Goal: Navigation & Orientation: Find specific page/section

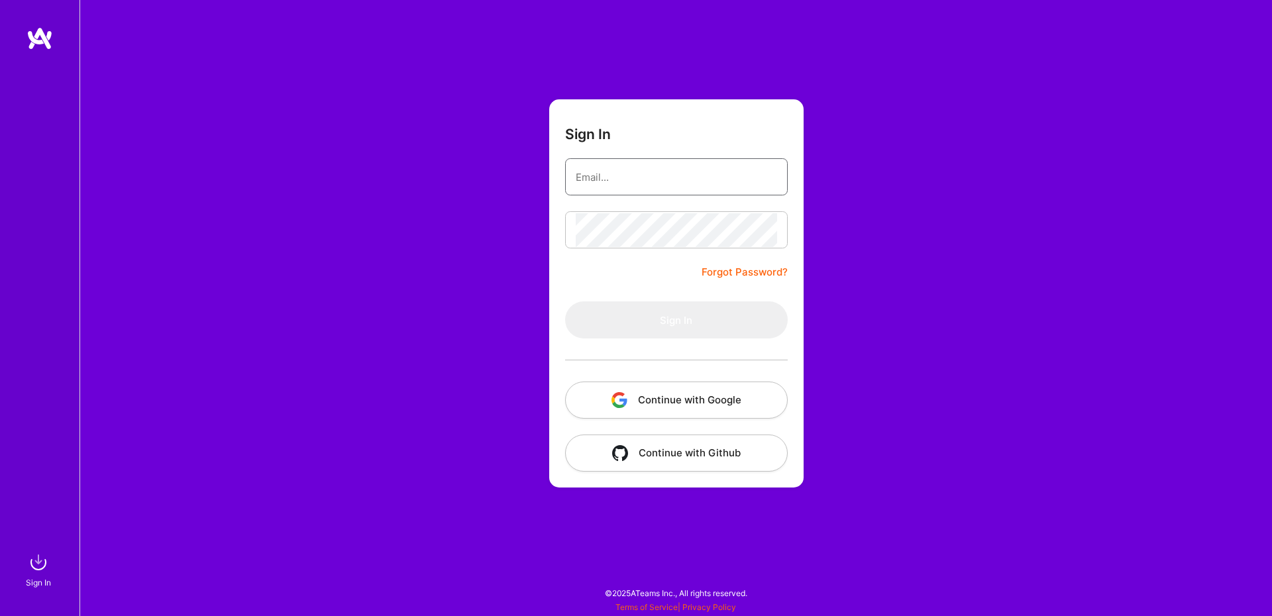
click at [663, 187] on input "email" at bounding box center [676, 177] width 201 height 34
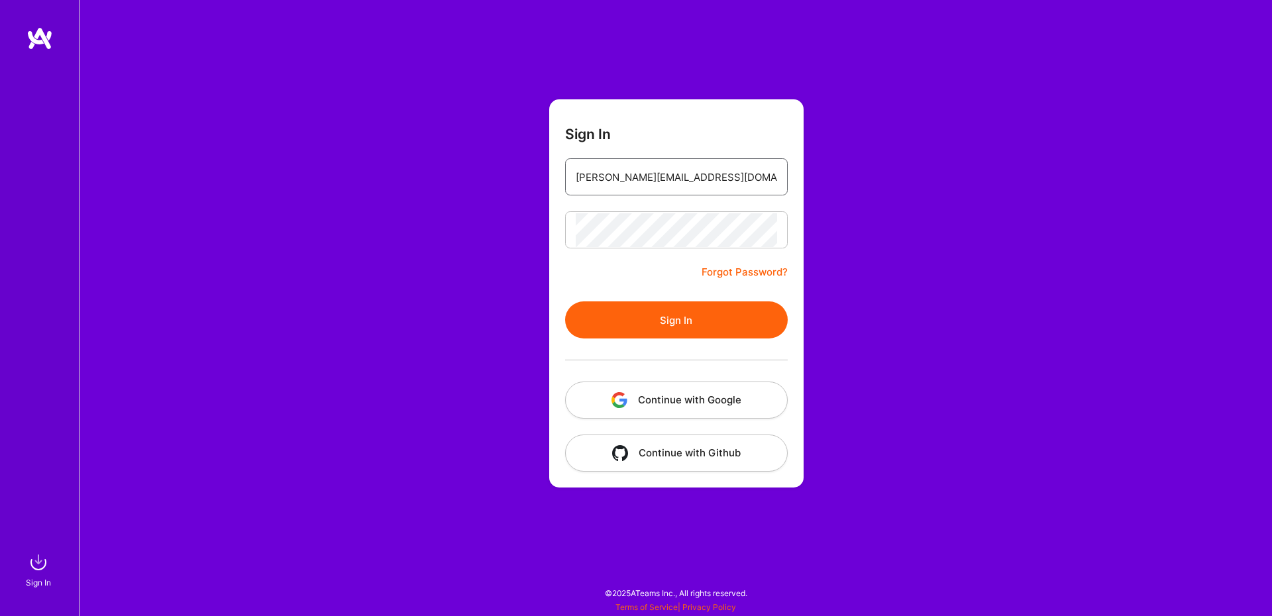
type input "[PERSON_NAME][EMAIL_ADDRESS][DOMAIN_NAME]"
click at [689, 330] on button "Sign In" at bounding box center [676, 319] width 223 height 37
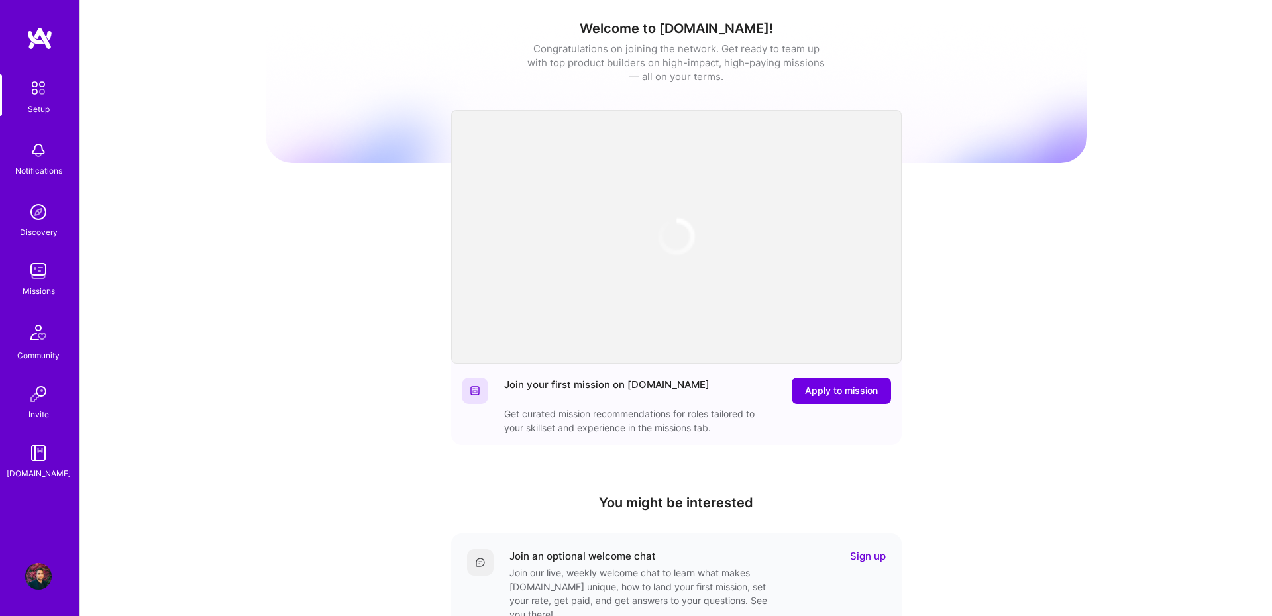
click at [34, 268] on img at bounding box center [38, 271] width 26 height 26
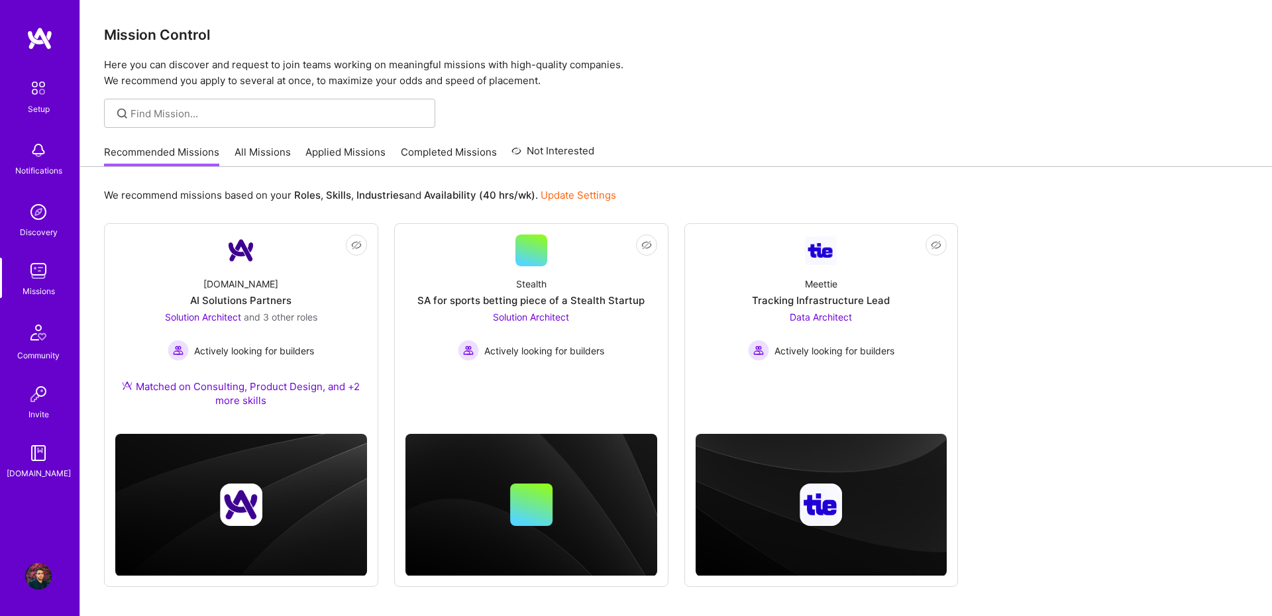
click at [280, 149] on link "All Missions" at bounding box center [262, 156] width 56 height 22
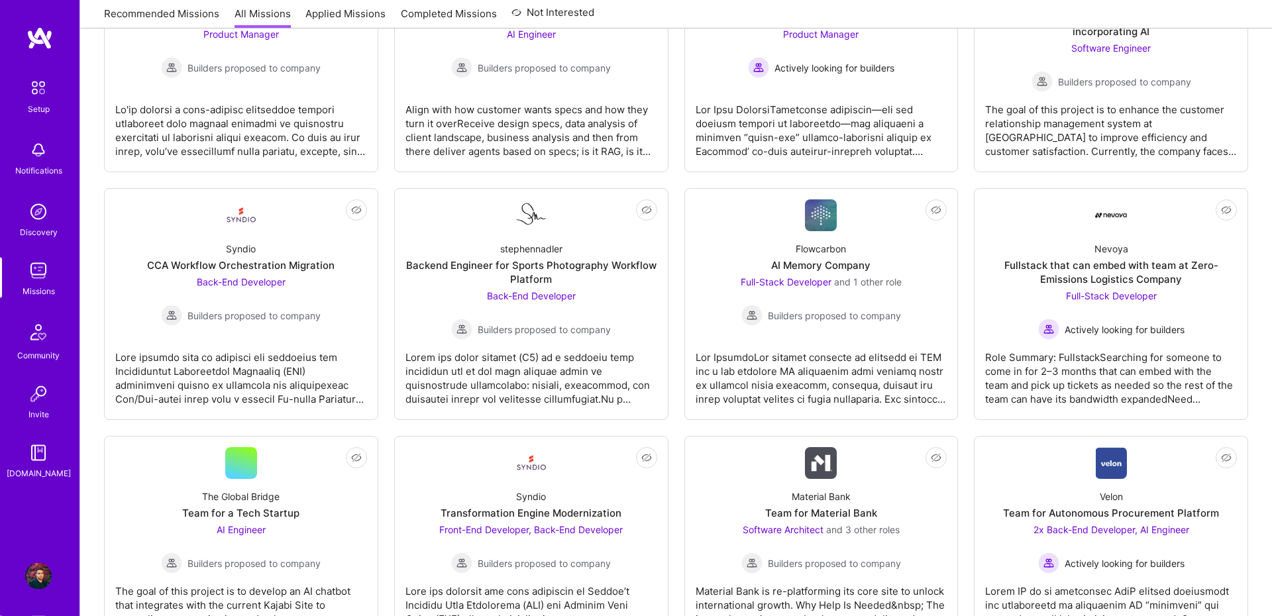
scroll to position [1371, 0]
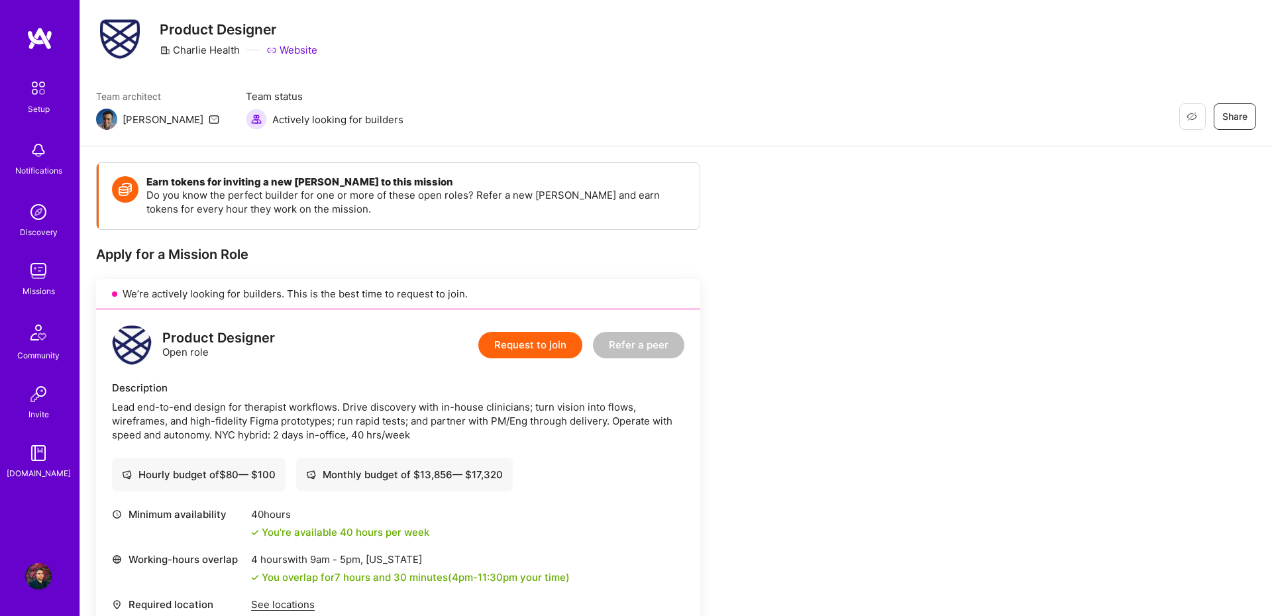
scroll to position [91, 0]
